Goal: Check status: Check status

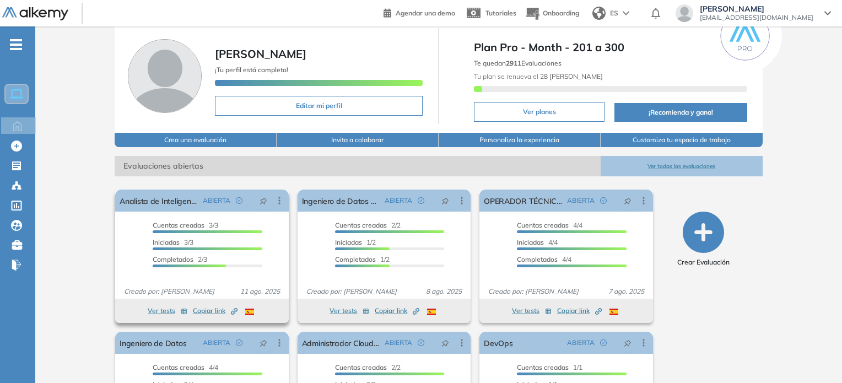
scroll to position [55, 0]
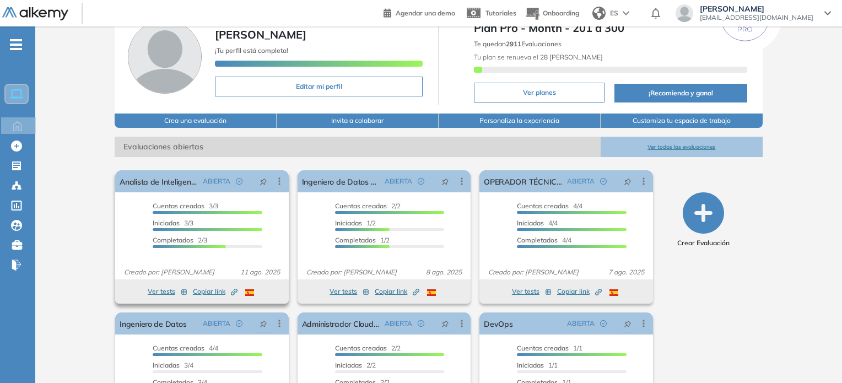
click at [199, 288] on span "Copiar link Created by potrace 1.16, written by [PERSON_NAME] [DATE]-[DATE]" at bounding box center [215, 292] width 45 height 10
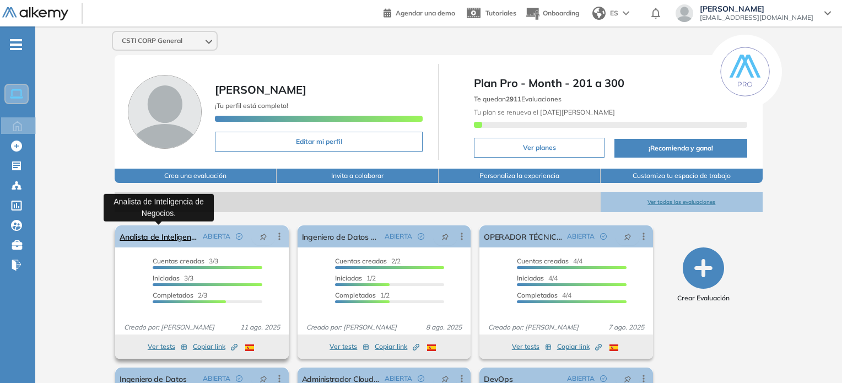
click at [183, 234] on link "Analista de Inteligencia de Negocios." at bounding box center [159, 236] width 78 height 22
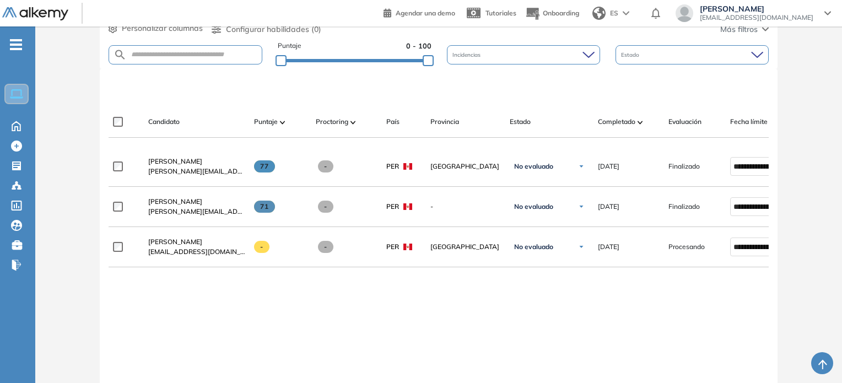
scroll to position [220, 0]
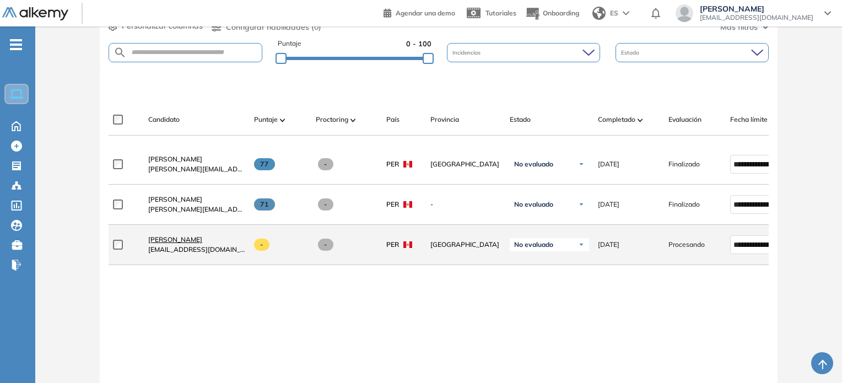
click at [182, 241] on span "[PERSON_NAME]" at bounding box center [175, 239] width 54 height 8
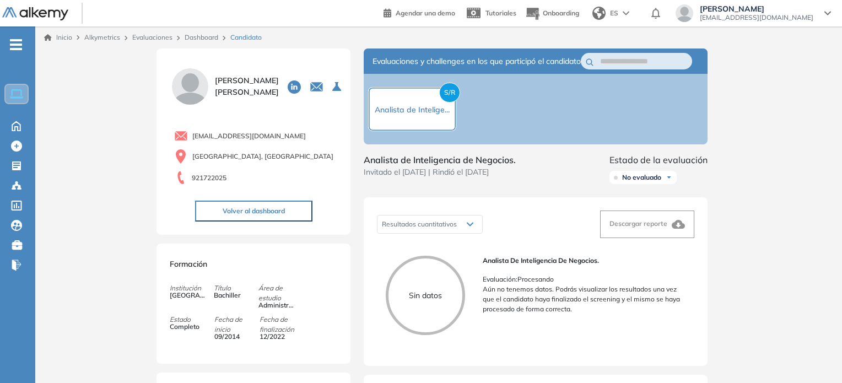
click at [432, 110] on div "S/R Analista de Intelige..." at bounding box center [412, 108] width 75 height 13
click at [447, 102] on span "S/R" at bounding box center [449, 93] width 21 height 20
click at [453, 94] on span "S/R" at bounding box center [449, 93] width 21 height 20
click at [446, 276] on div "Sin datos" at bounding box center [425, 295] width 79 height 79
click at [581, 279] on div "Analista de Inteligencia de Negocios. Evaluación : Procesando Aún no tenemos da…" at bounding box center [584, 285] width 203 height 58
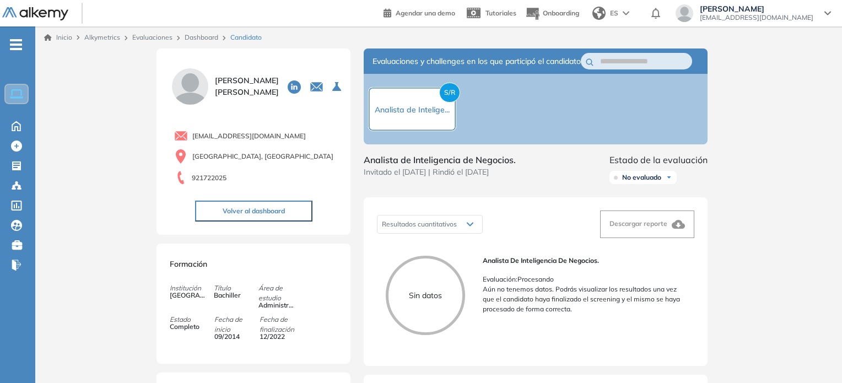
click at [264, 218] on button "Volver al dashboard" at bounding box center [253, 211] width 117 height 21
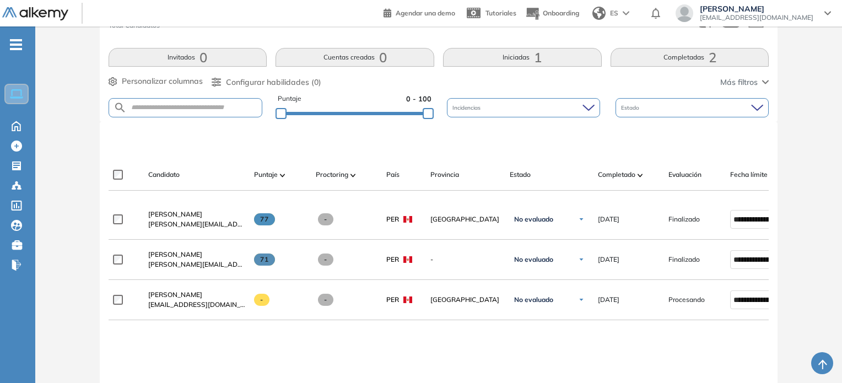
scroll to position [275, 0]
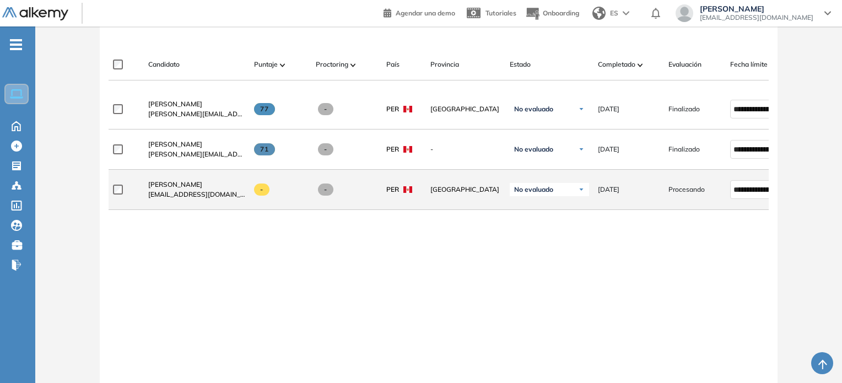
click at [262, 193] on span "-" at bounding box center [262, 189] width 16 height 12
click at [167, 188] on span "[PERSON_NAME]" at bounding box center [175, 184] width 54 height 8
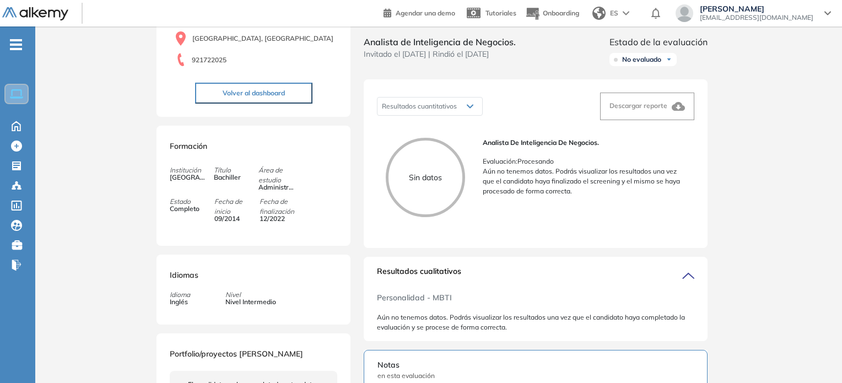
scroll to position [220, 0]
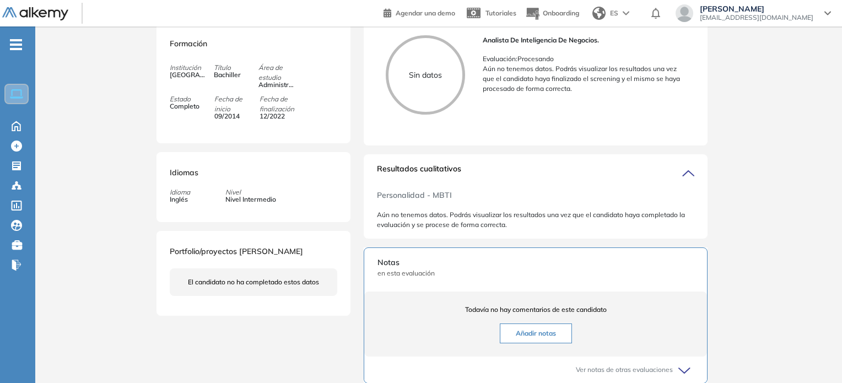
click at [544, 94] on p "Aún no tenemos datos. Podrás visualizar los resultados una vez que el candidato…" at bounding box center [584, 79] width 203 height 30
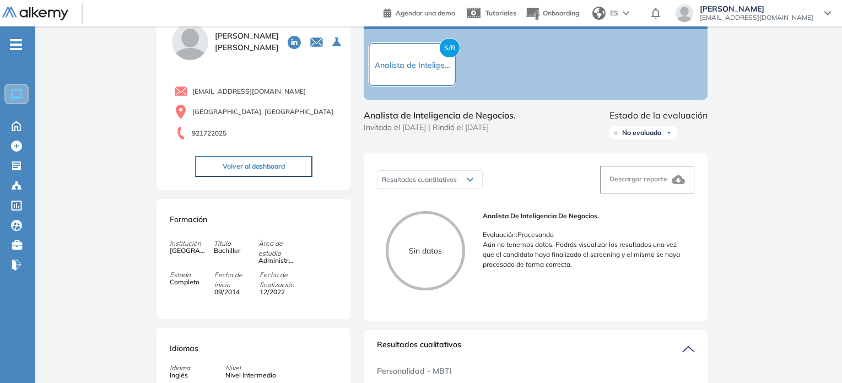
scroll to position [0, 0]
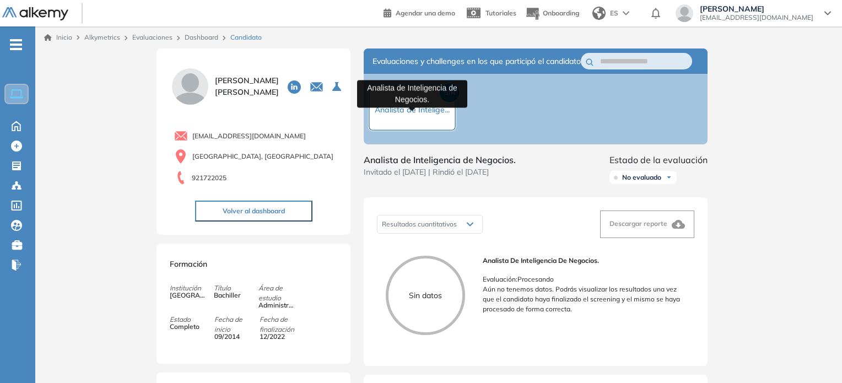
click at [431, 115] on span "Analista de Intelige..." at bounding box center [412, 110] width 75 height 10
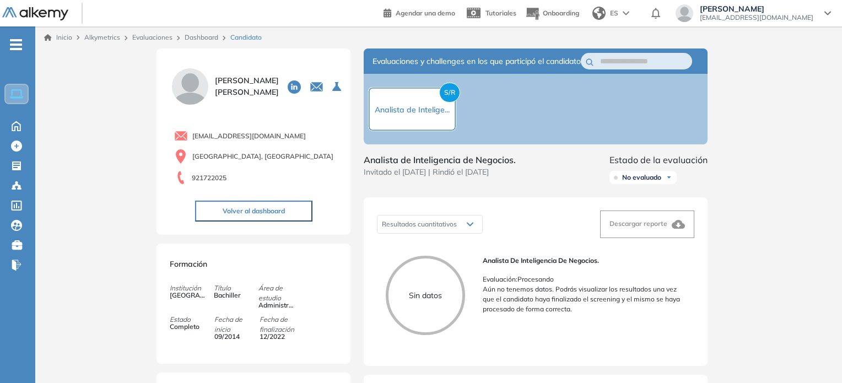
click at [446, 96] on span "S/R" at bounding box center [449, 93] width 21 height 20
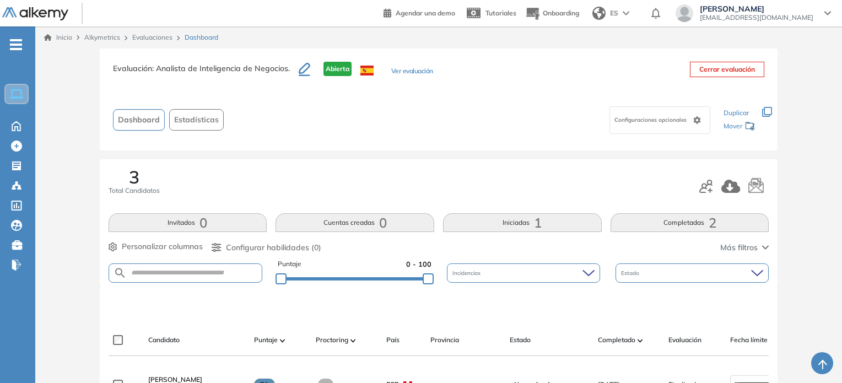
scroll to position [326, 0]
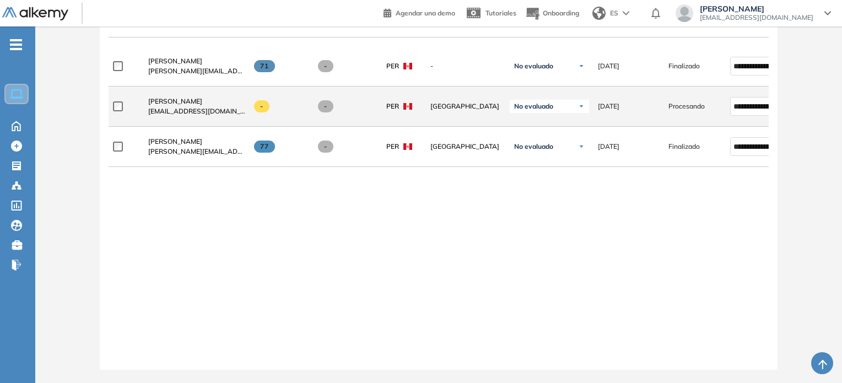
click at [682, 109] on div "Procesando" at bounding box center [691, 107] width 62 height 28
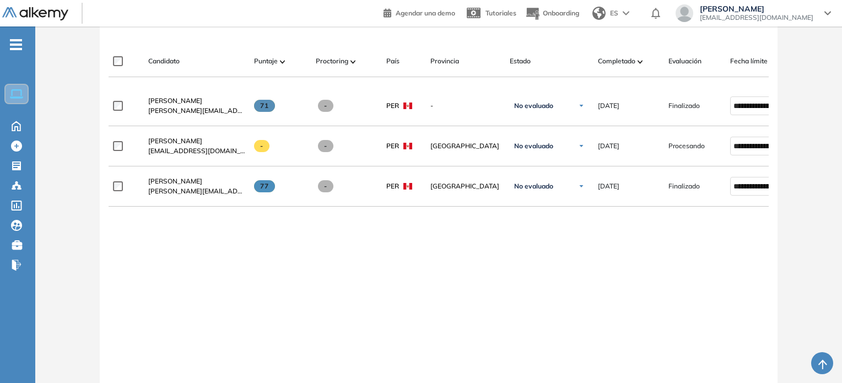
scroll to position [216, 0]
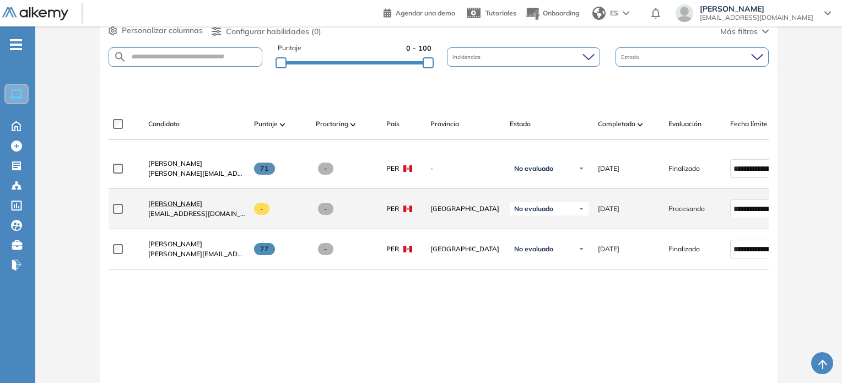
click at [163, 208] on span "[PERSON_NAME]" at bounding box center [175, 203] width 54 height 8
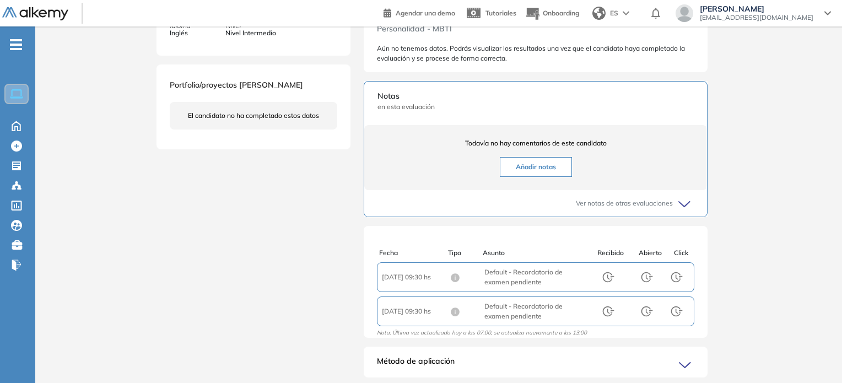
scroll to position [430, 0]
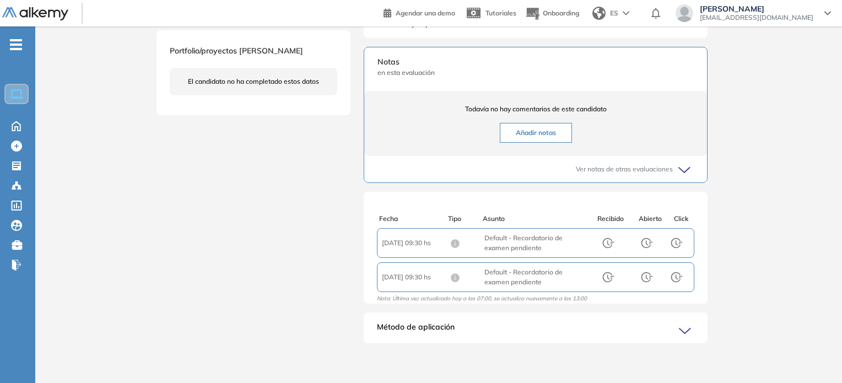
click at [687, 328] on icon at bounding box center [686, 330] width 15 height 15
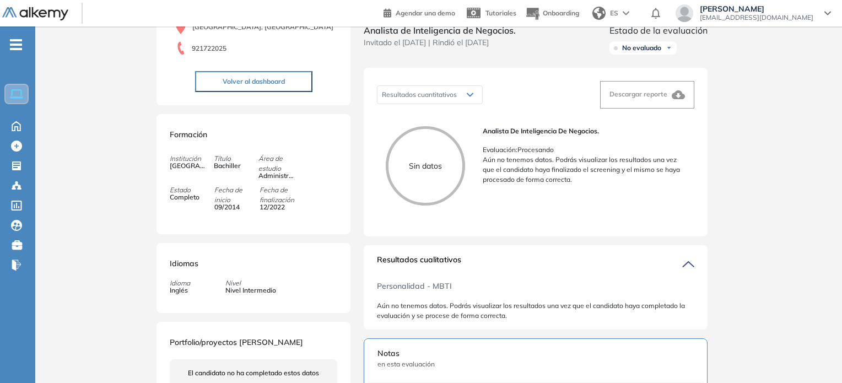
scroll to position [110, 0]
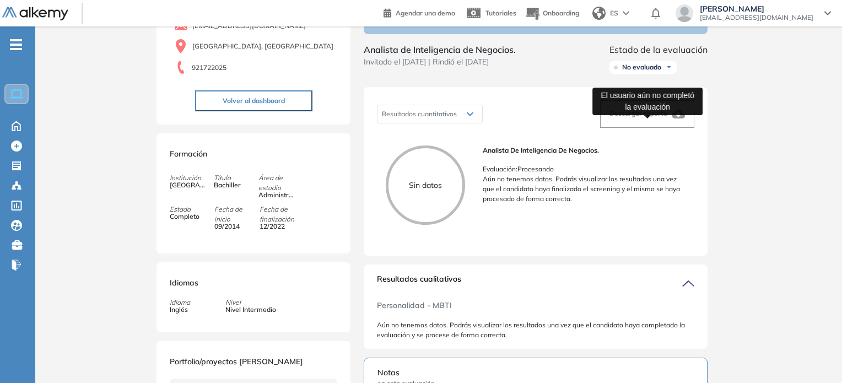
click at [641, 121] on div "Descargar reporte" at bounding box center [646, 113] width 75 height 13
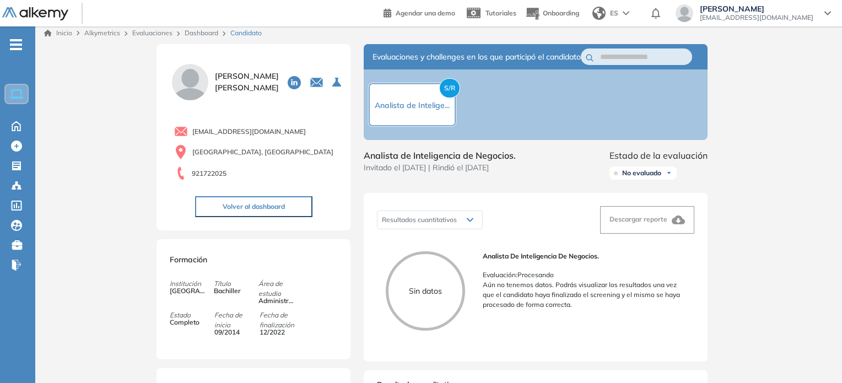
scroll to position [0, 0]
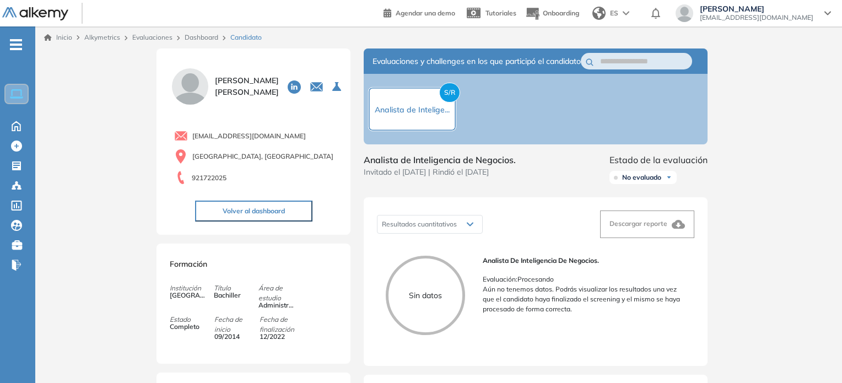
click at [447, 96] on span "S/R" at bounding box center [449, 93] width 21 height 20
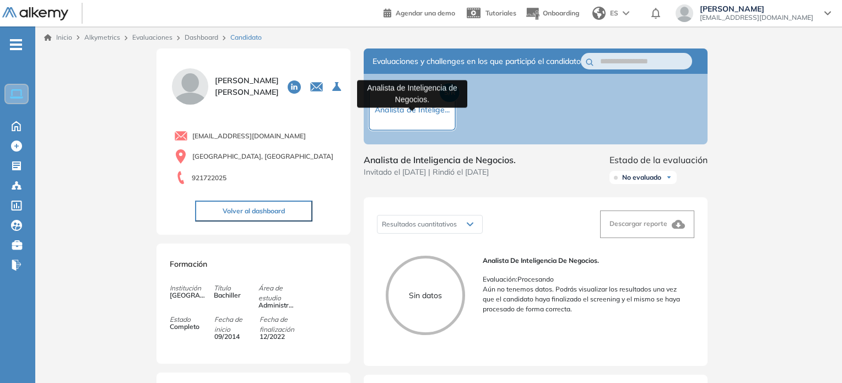
drag, startPoint x: 411, startPoint y: 121, endPoint x: 363, endPoint y: 121, distance: 48.5
click at [411, 115] on span "Analista de Intelige..." at bounding box center [412, 110] width 75 height 10
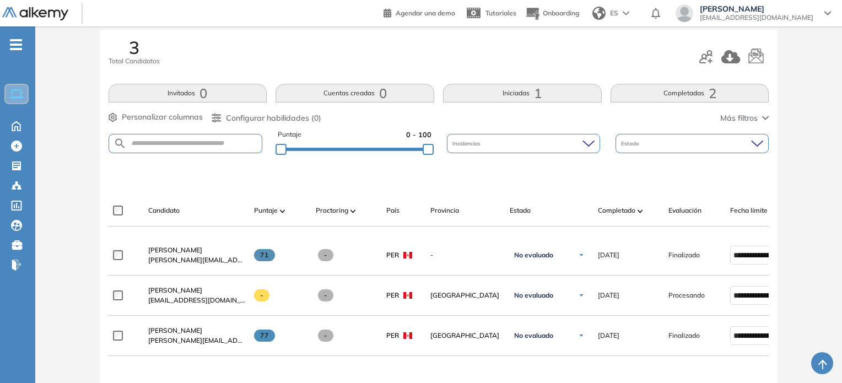
scroll to position [165, 0]
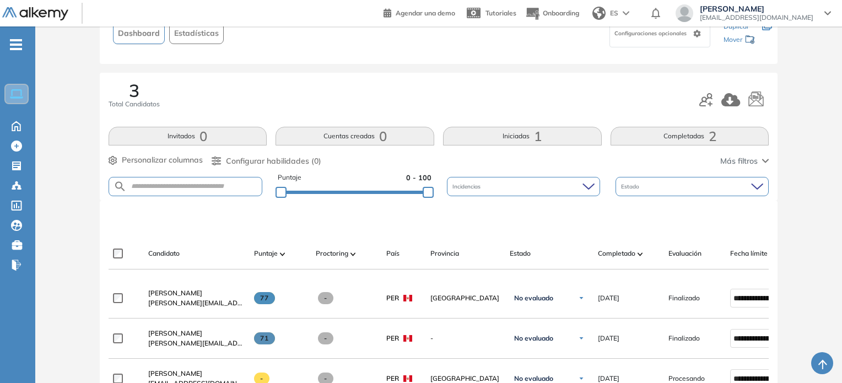
scroll to position [165, 0]
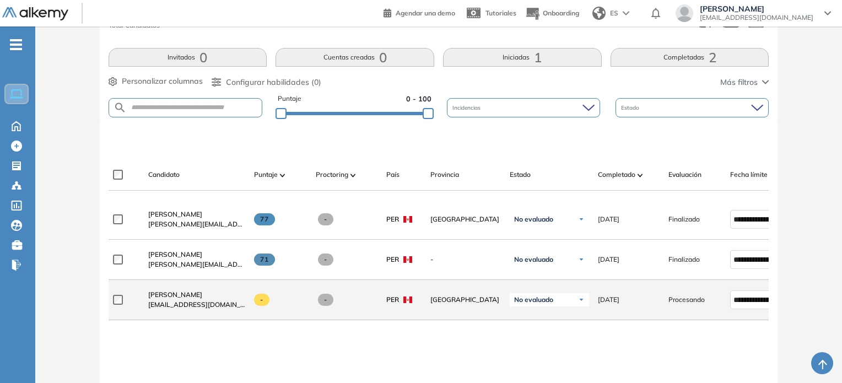
drag, startPoint x: 651, startPoint y: 302, endPoint x: 714, endPoint y: 306, distance: 63.4
click at [714, 306] on div "**********" at bounding box center [479, 300] width 741 height 40
